Goal: Obtain resource: Download file/media

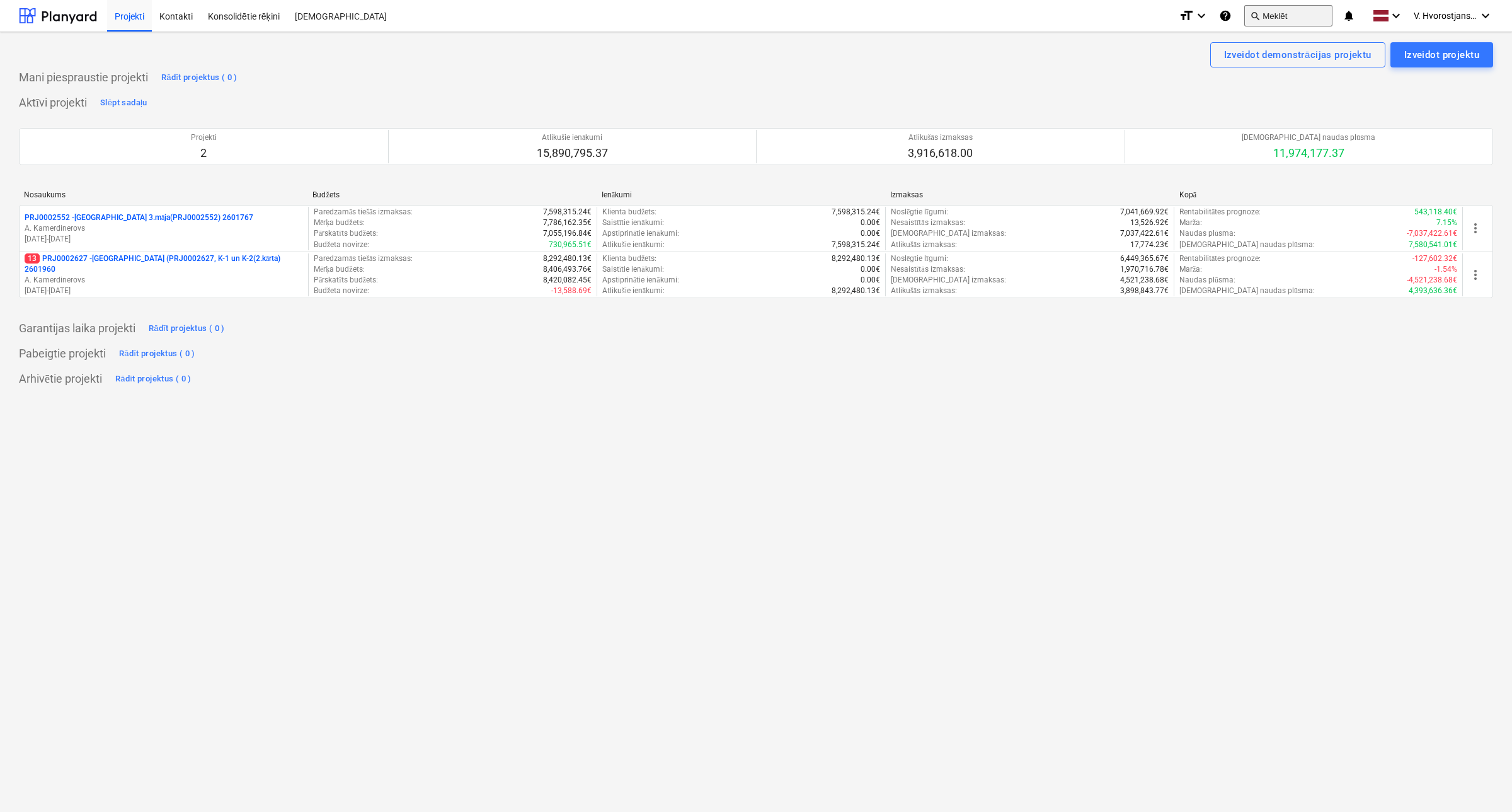
click at [1276, 19] on button "search Meklēt" at bounding box center [1288, 16] width 88 height 22
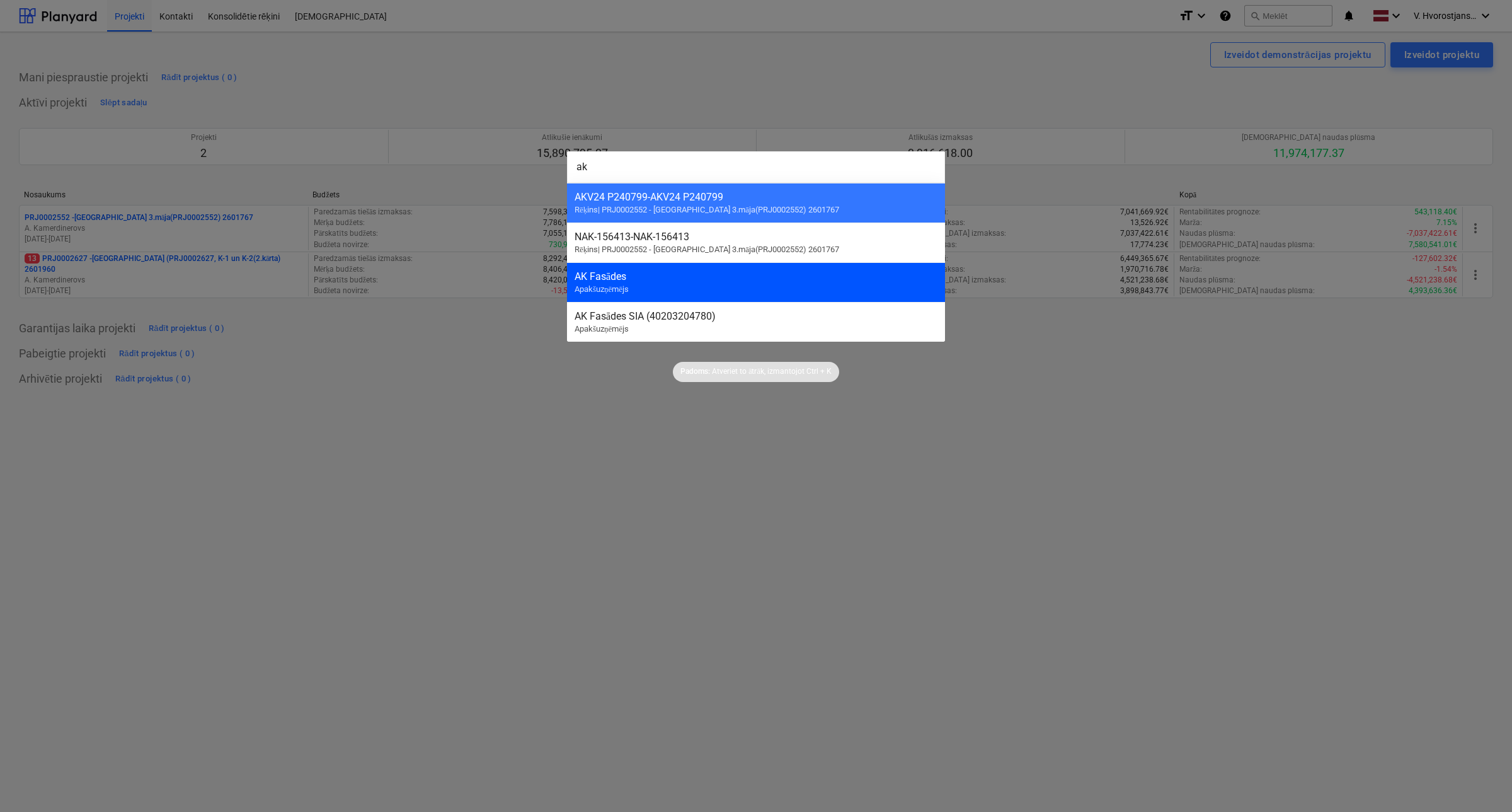
type input "ak"
click at [707, 295] on div "AK Fasādes Apakšuzņēmējs" at bounding box center [756, 282] width 378 height 40
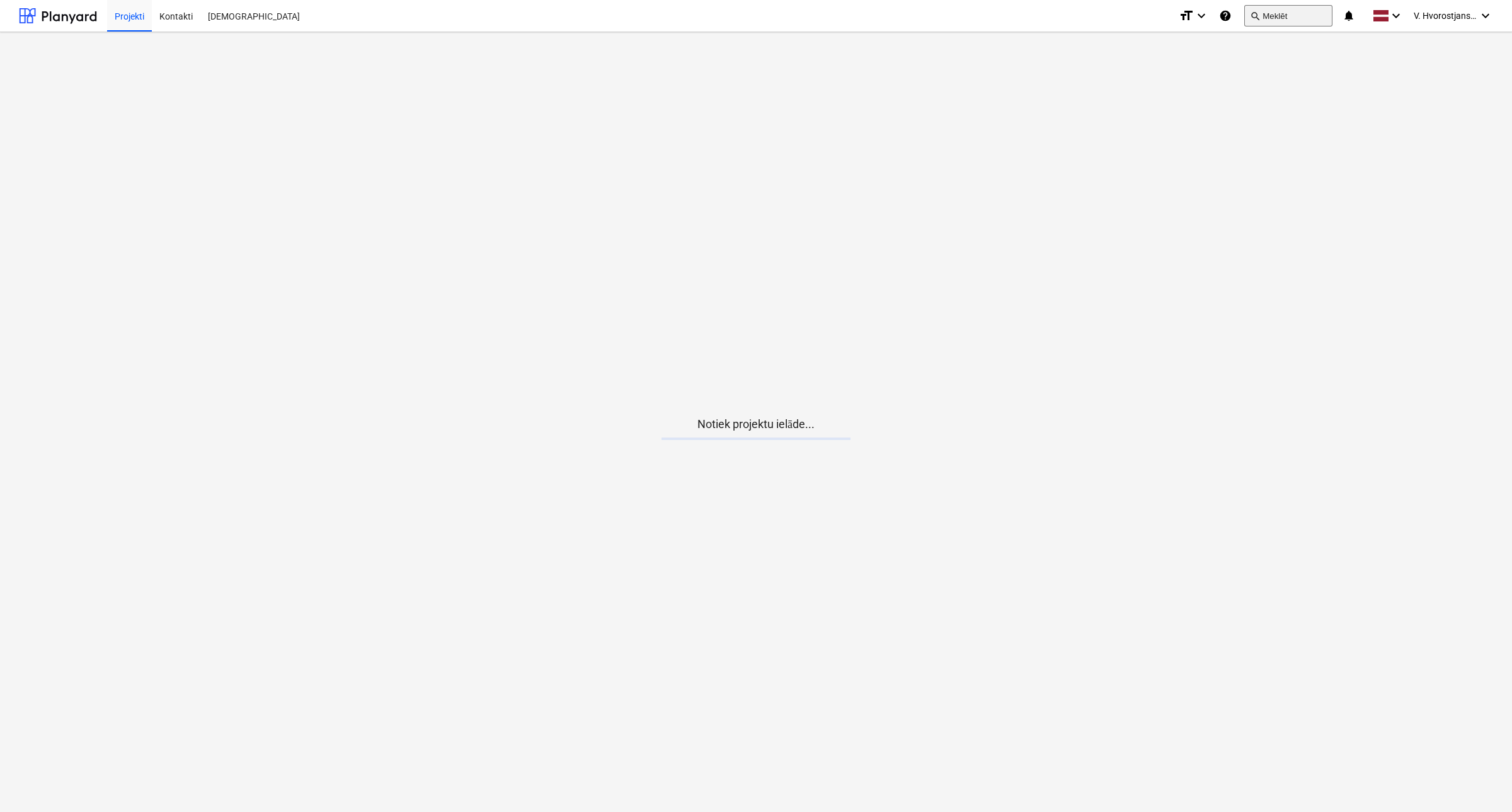
click at [1283, 12] on button "search Meklēt" at bounding box center [1288, 16] width 88 height 22
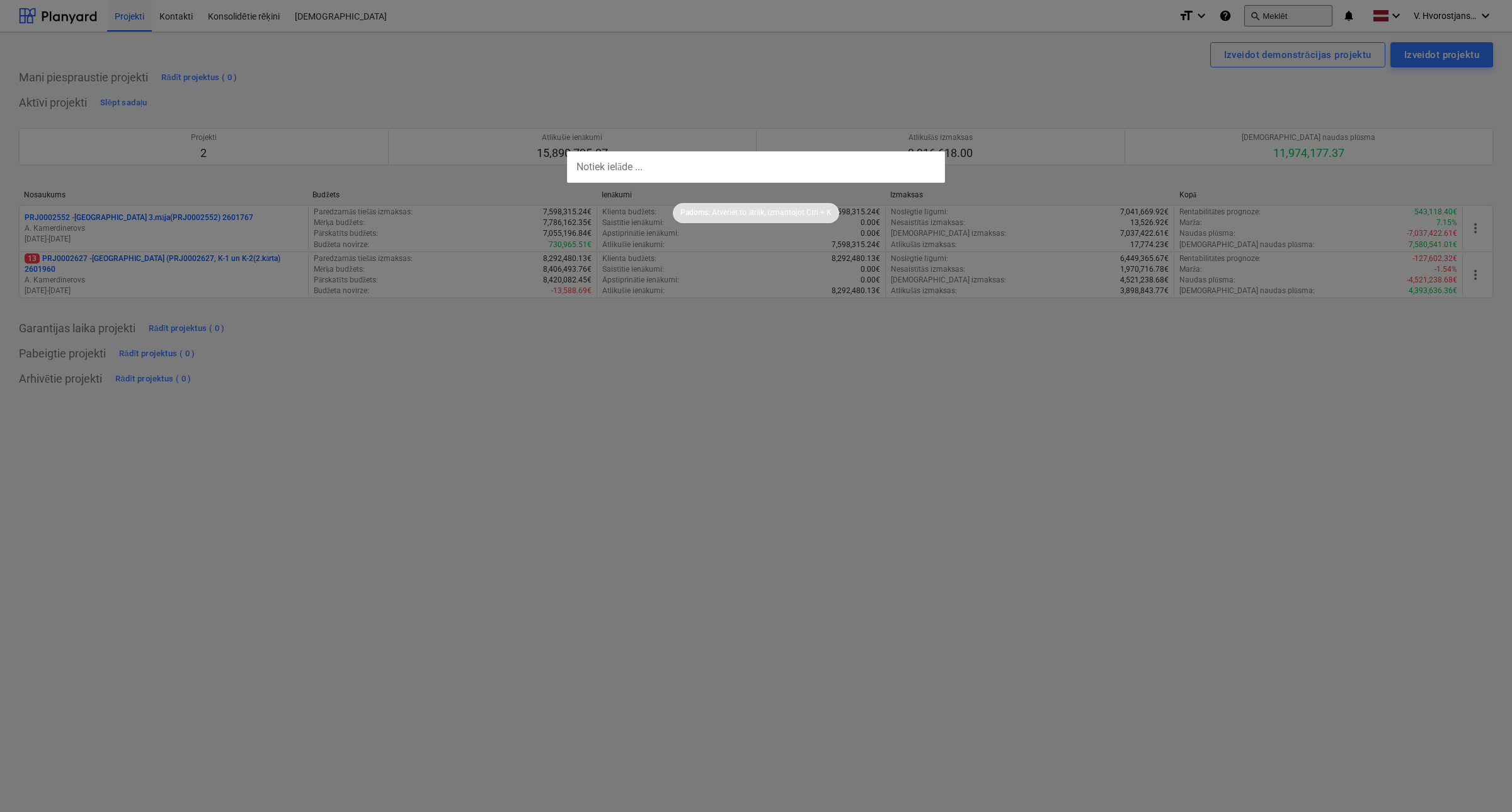
type input "a"
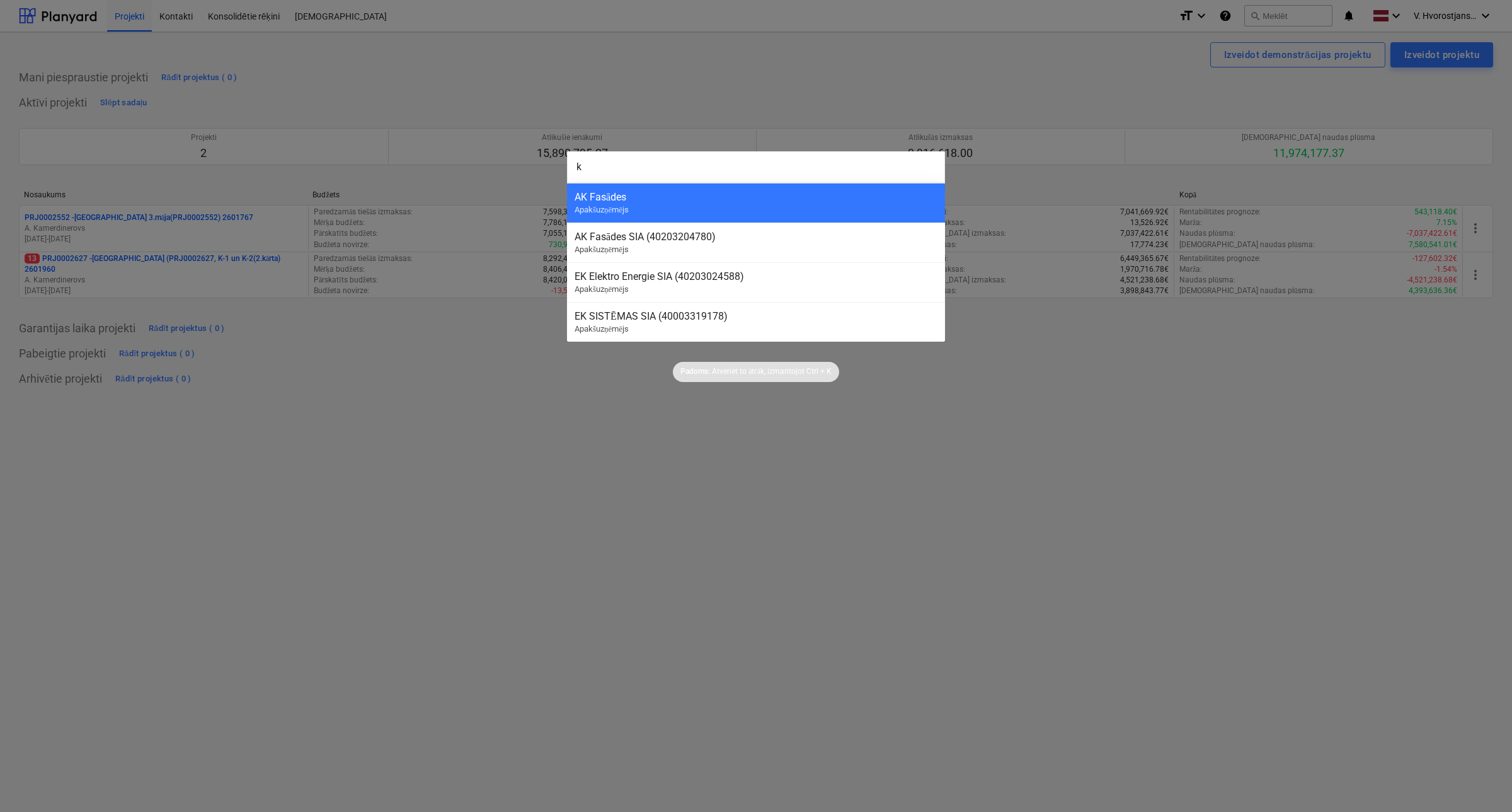
type input "k"
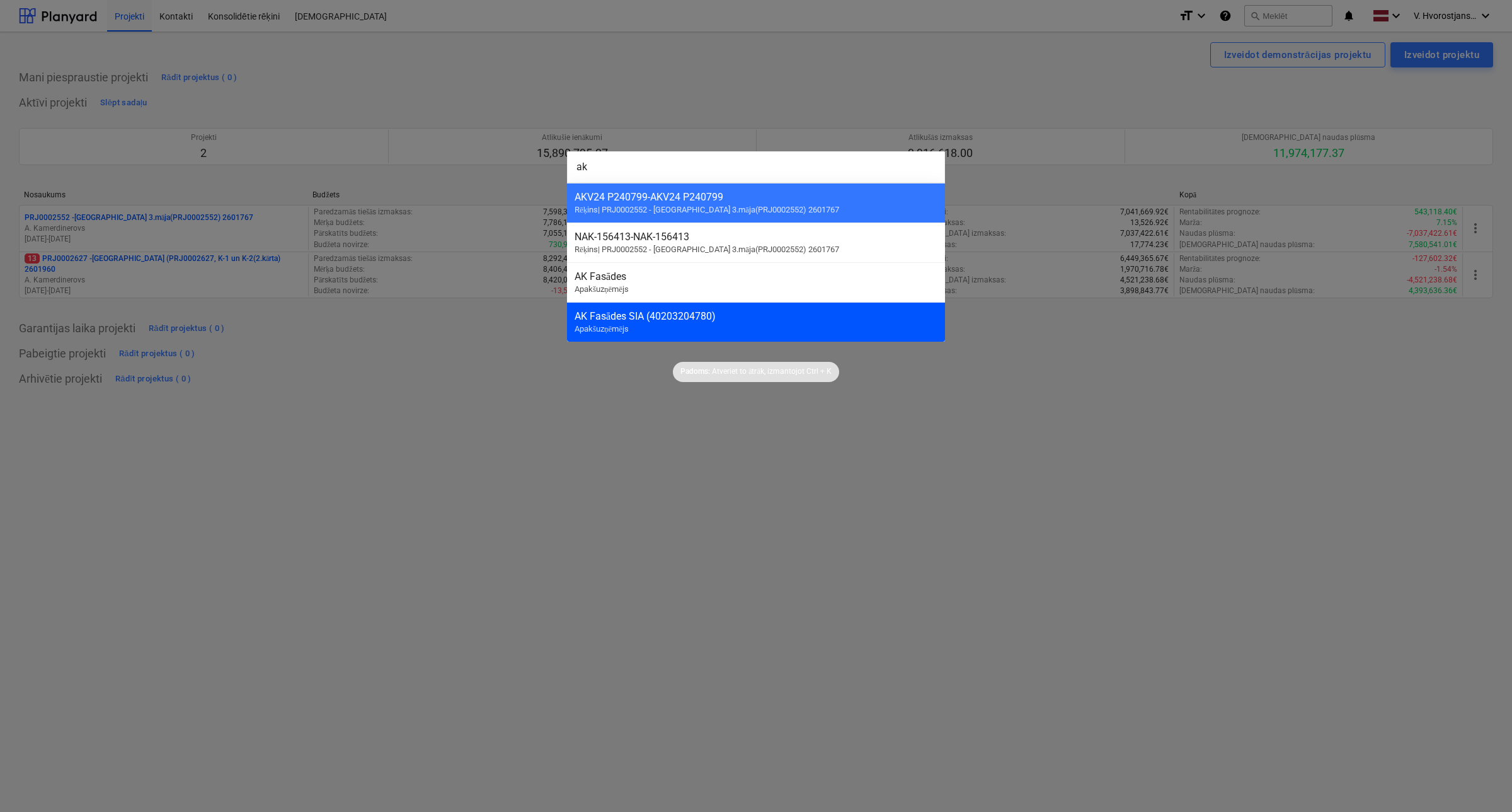
type input "ak"
click at [780, 320] on div "AK Fasādes SIA (40203204780)" at bounding box center [756, 316] width 363 height 12
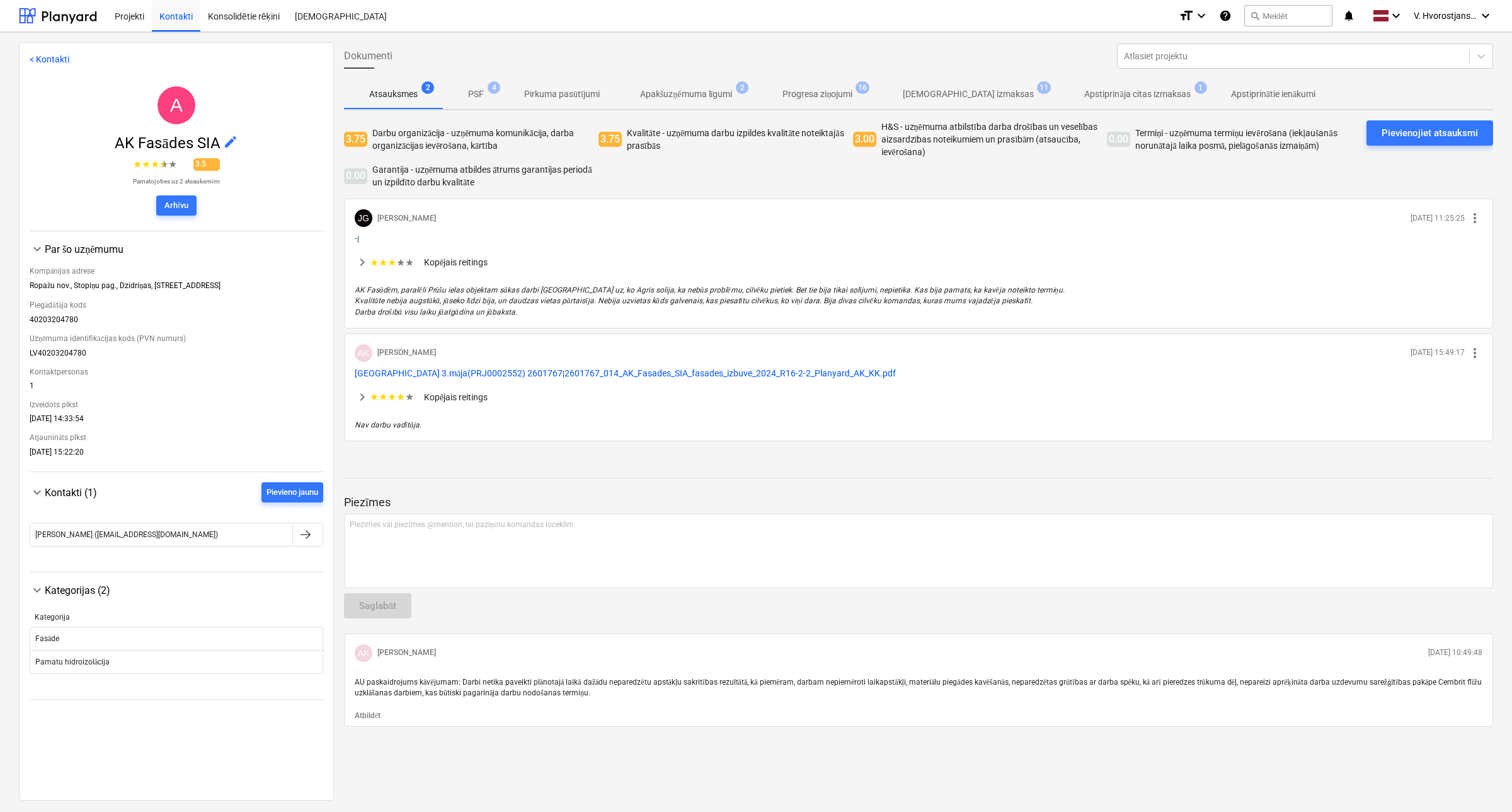
click at [675, 93] on p "Apakšuzņēmuma līgumi" at bounding box center [686, 94] width 93 height 13
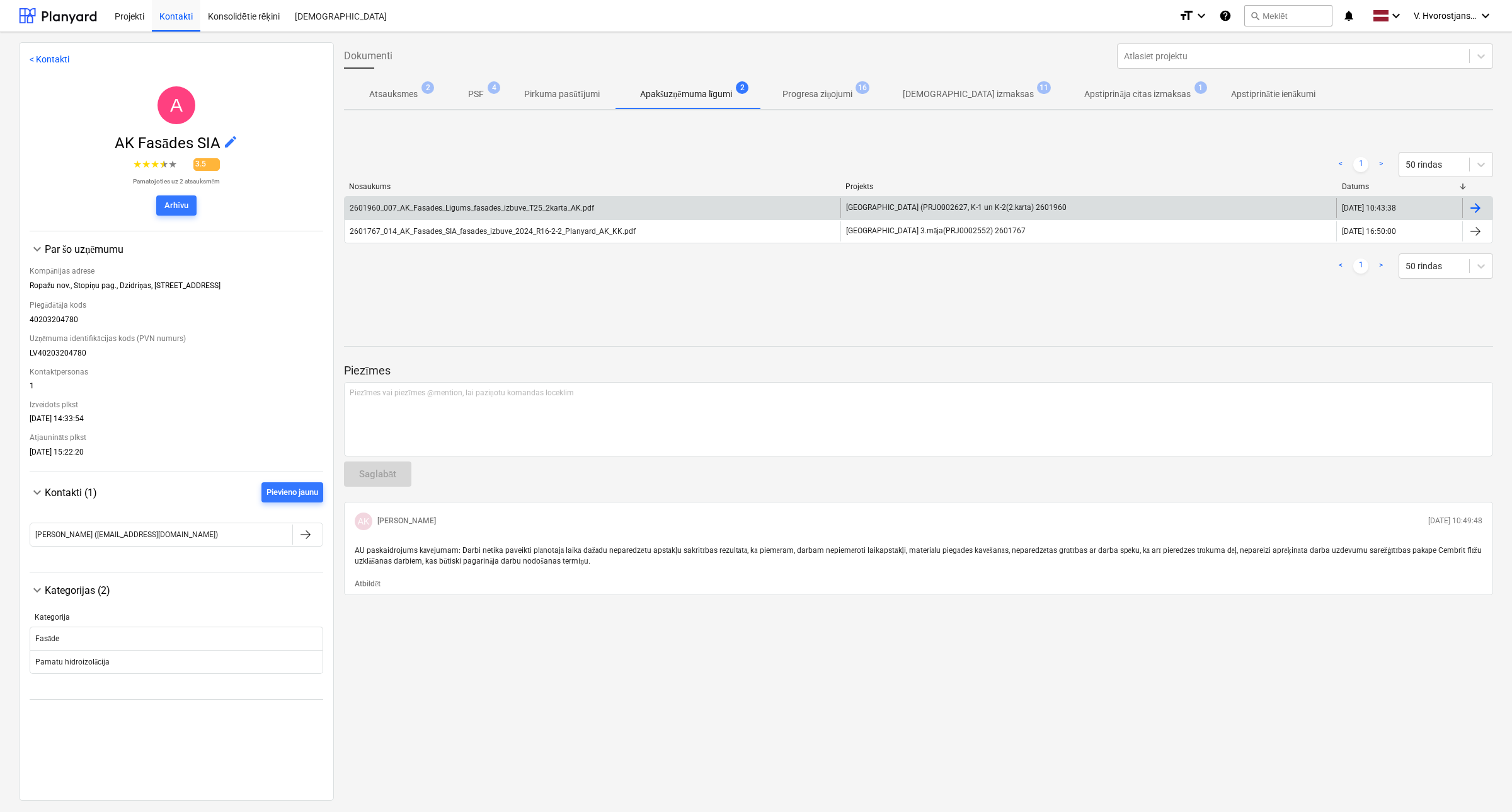
click at [479, 215] on div "2601960_007_AK_Fasades_Ligums_fasades_izbuve_T25_2karta_AK.pdf" at bounding box center [592, 208] width 496 height 20
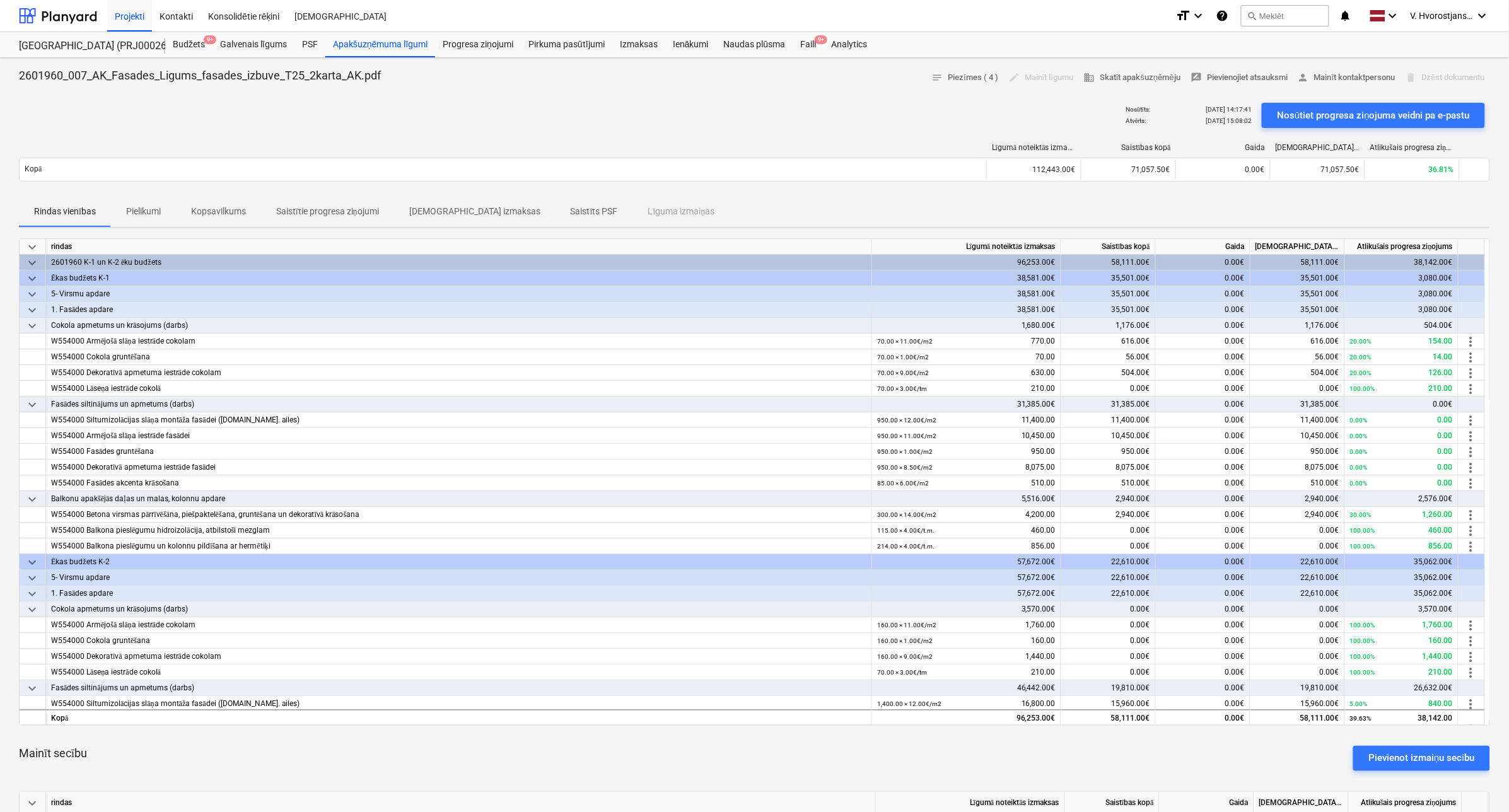
click at [131, 219] on span "Pielikumi" at bounding box center [143, 212] width 65 height 21
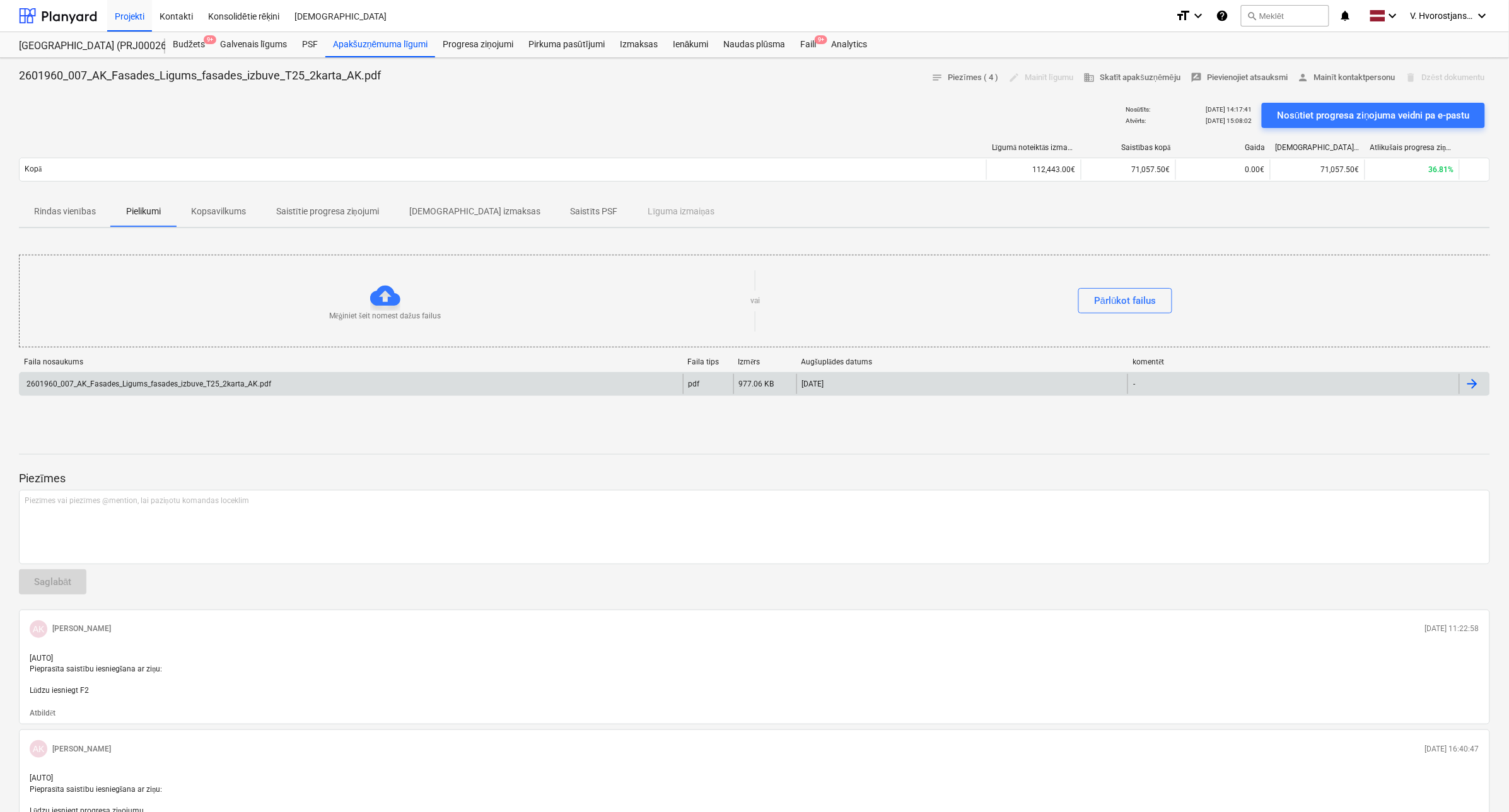
click at [218, 372] on div "2601960_007_AK_Fasades_Ligums_fasades_izbuve_T25_2karta_AK.pdf pdf 977.06 KB [D…" at bounding box center [754, 383] width 1471 height 24
click at [224, 383] on div "2601960_007_AK_Fasades_Ligums_fasades_izbuve_T25_2karta_AK.pdf" at bounding box center [148, 383] width 247 height 9
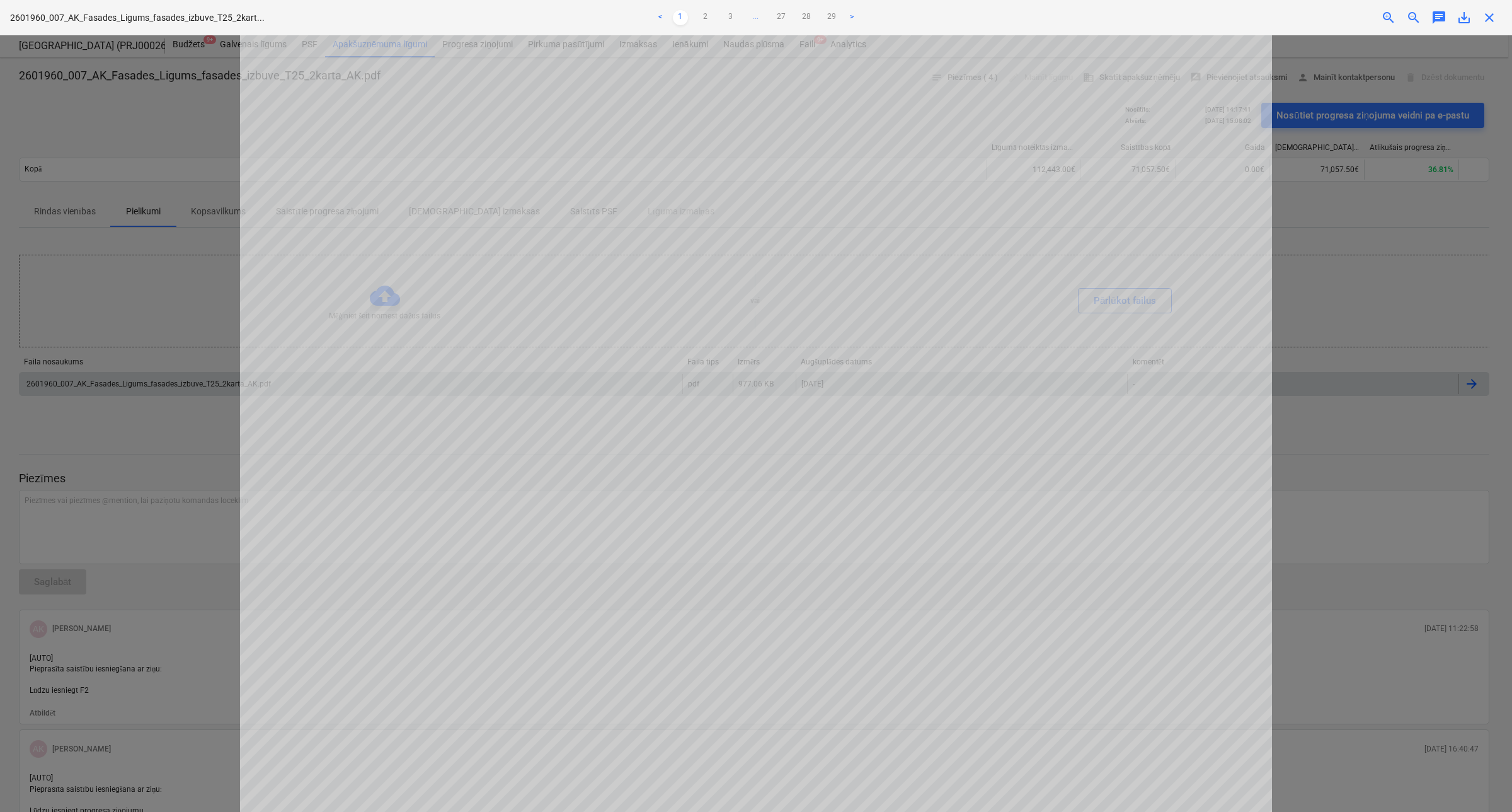
scroll to position [684, 0]
click at [704, 19] on link "2" at bounding box center [705, 17] width 15 height 15
